Goal: Entertainment & Leisure: Consume media (video, audio)

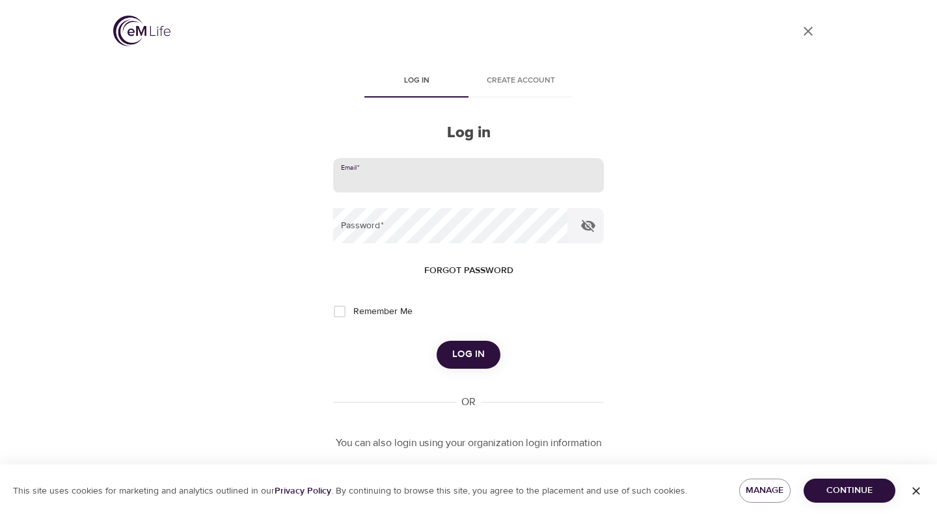
scroll to position [49, 0]
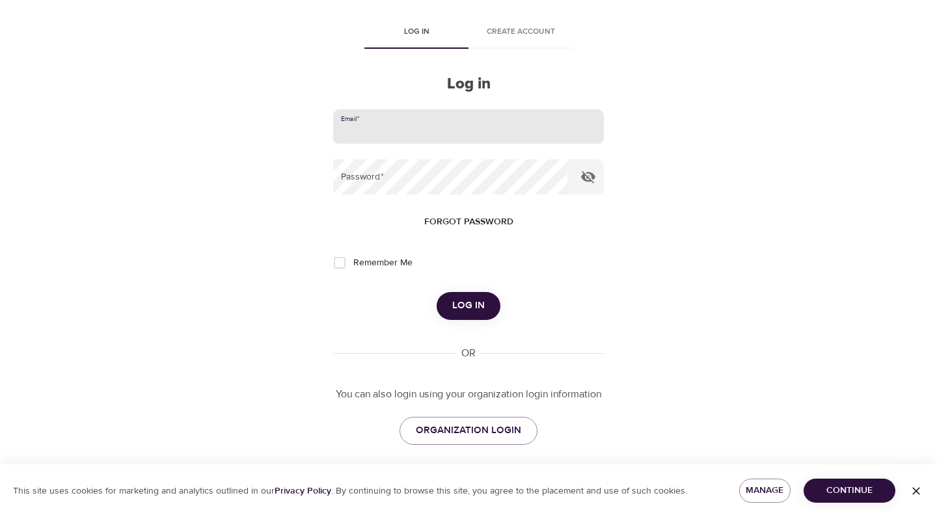
type input "[EMAIL_ADDRESS][DOMAIN_NAME]"
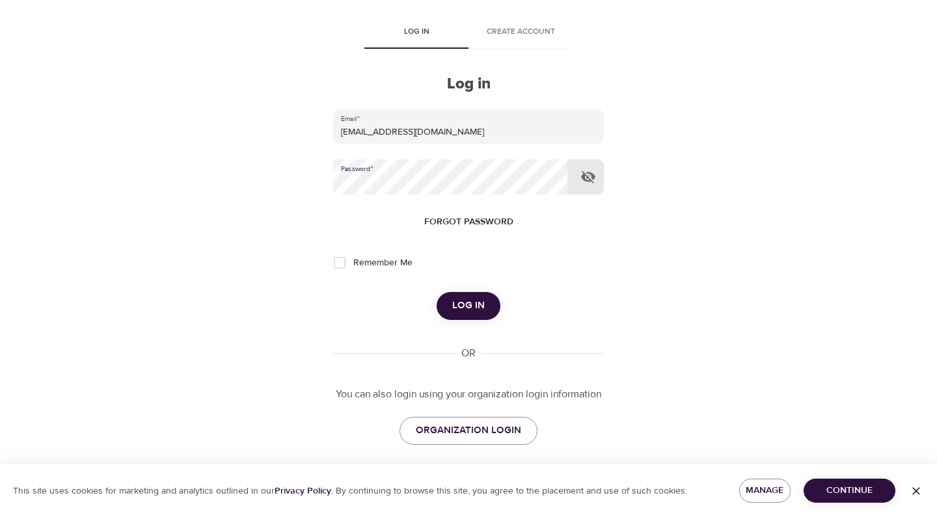
click at [453, 313] on span "Log in" at bounding box center [468, 305] width 33 height 17
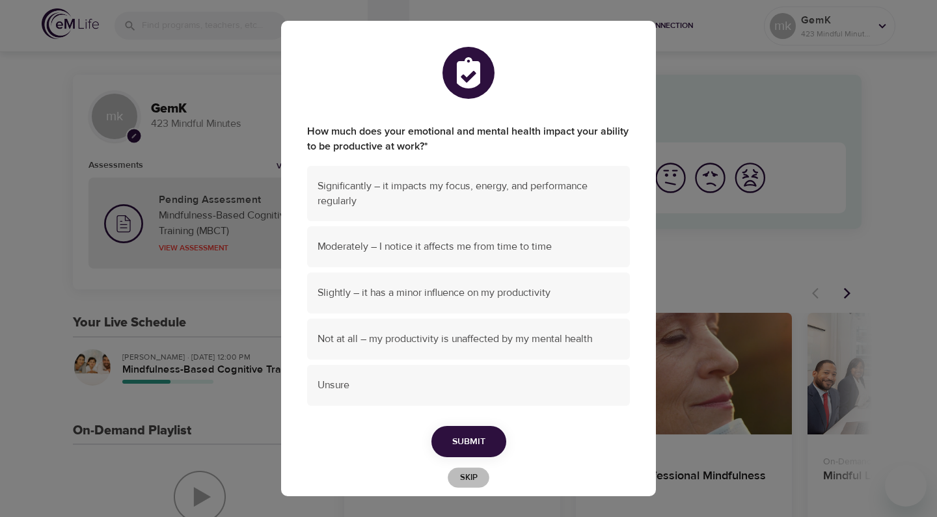
click at [478, 470] on span "Skip" at bounding box center [468, 477] width 29 height 15
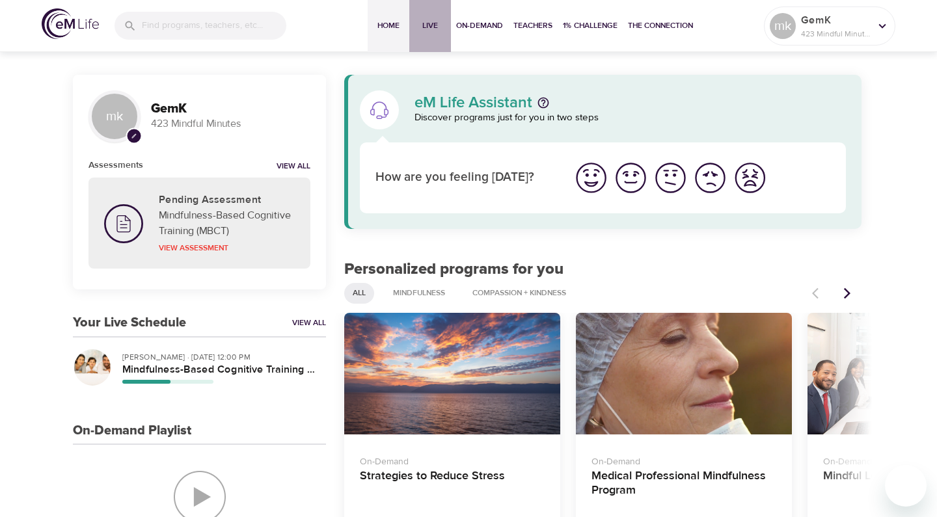
click at [436, 37] on button "Live" at bounding box center [430, 26] width 42 height 52
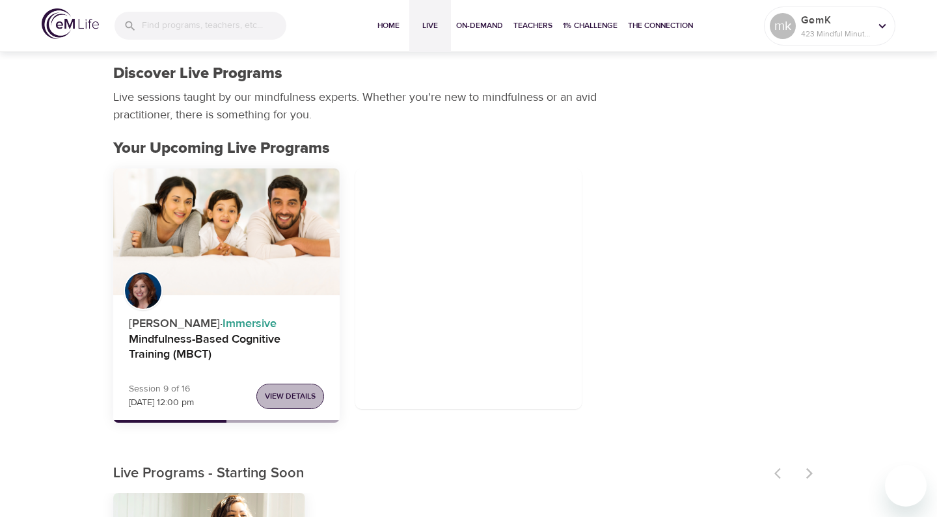
click at [287, 403] on button "View Details" at bounding box center [290, 396] width 68 height 25
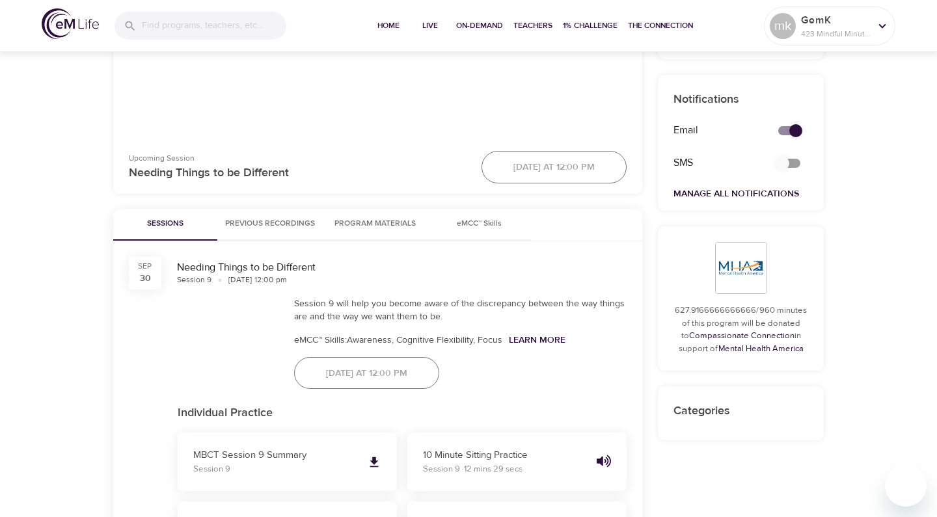
scroll to position [477, 0]
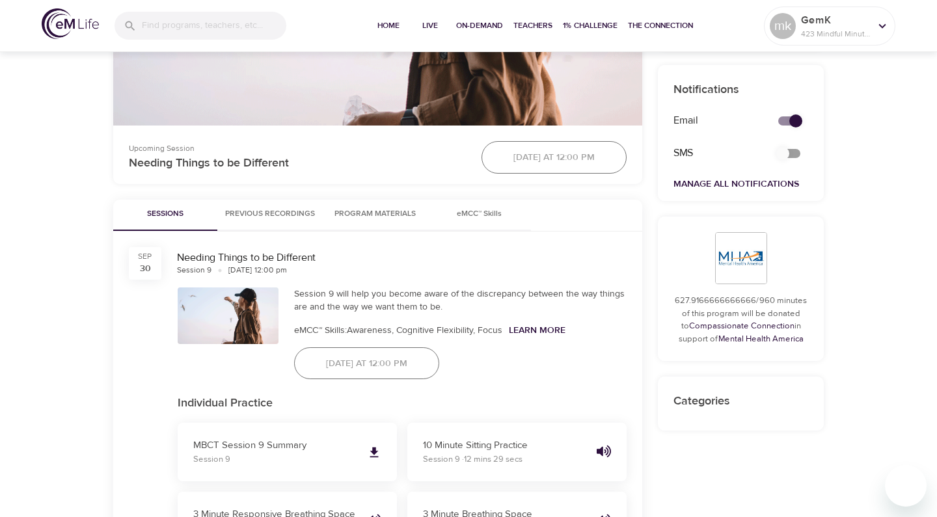
click at [288, 222] on button "Previous Recordings" at bounding box center [269, 215] width 105 height 31
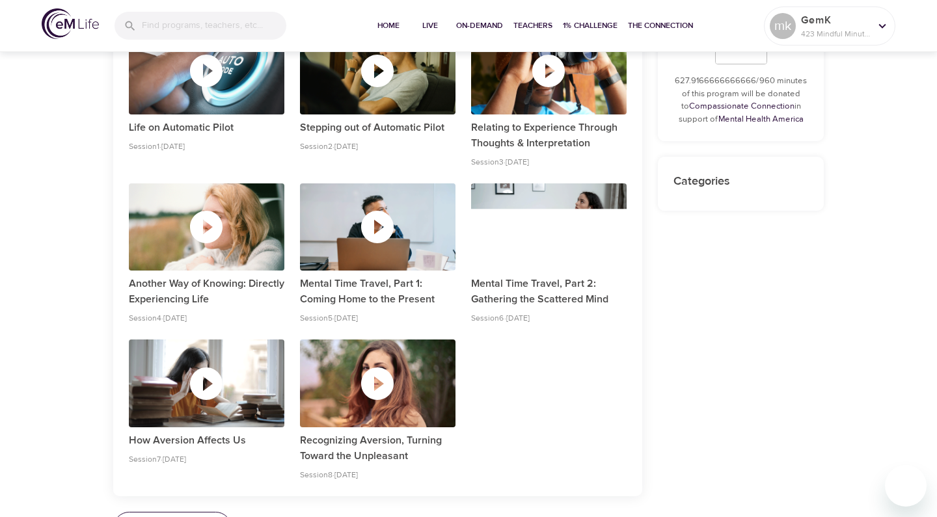
scroll to position [699, 0]
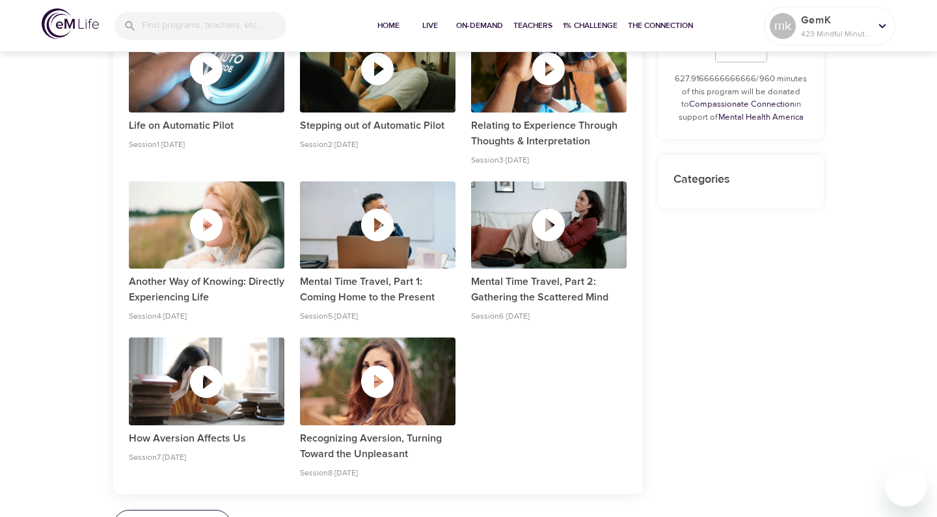
click at [497, 98] on div "button" at bounding box center [549, 68] width 156 height 87
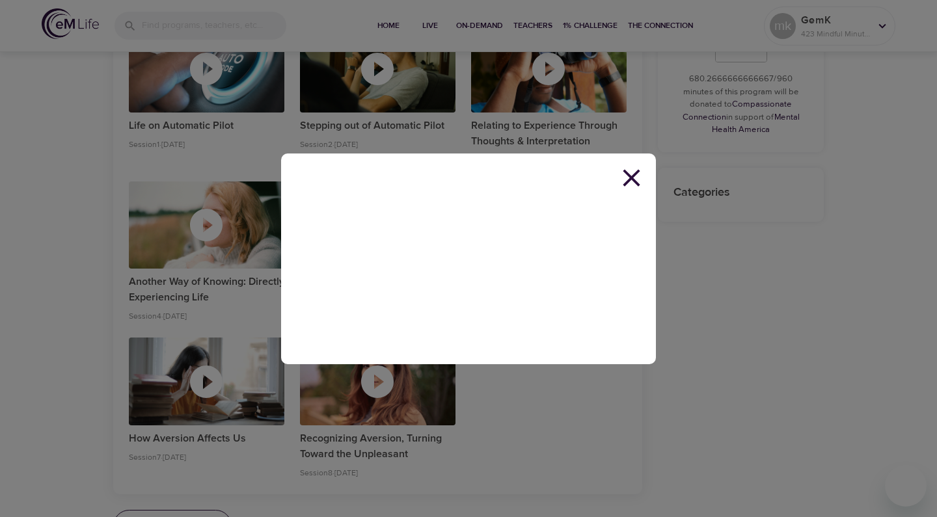
click at [627, 184] on icon at bounding box center [631, 177] width 17 height 17
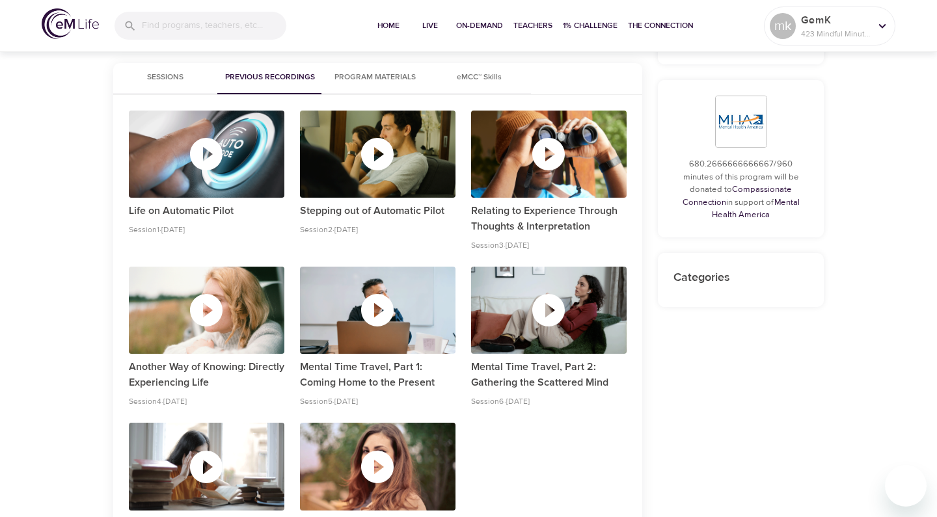
scroll to position [614, 0]
